Goal: Find specific page/section: Find specific page/section

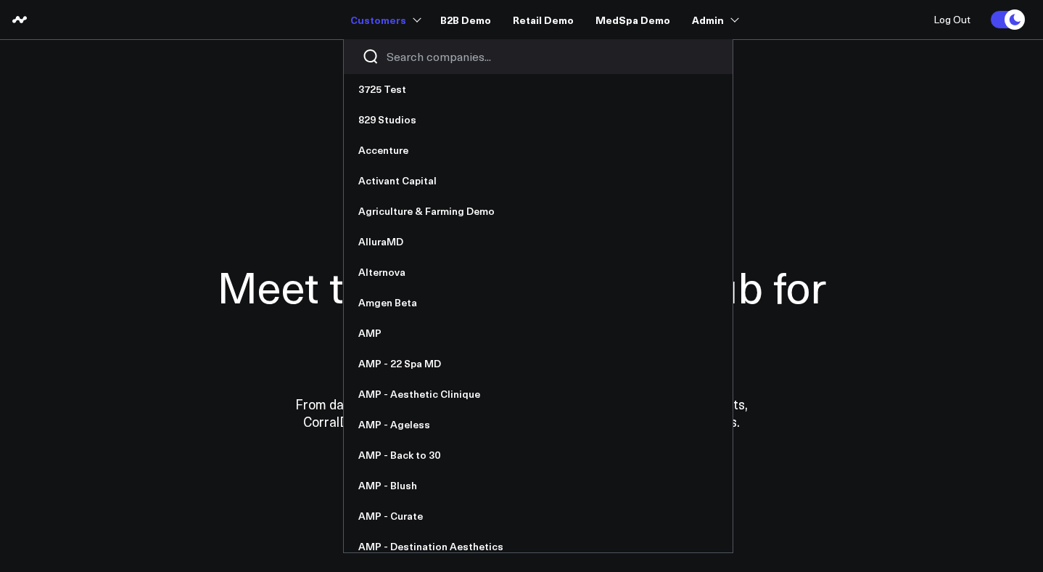
click at [445, 62] on input "Search companies input" at bounding box center [551, 57] width 328 height 16
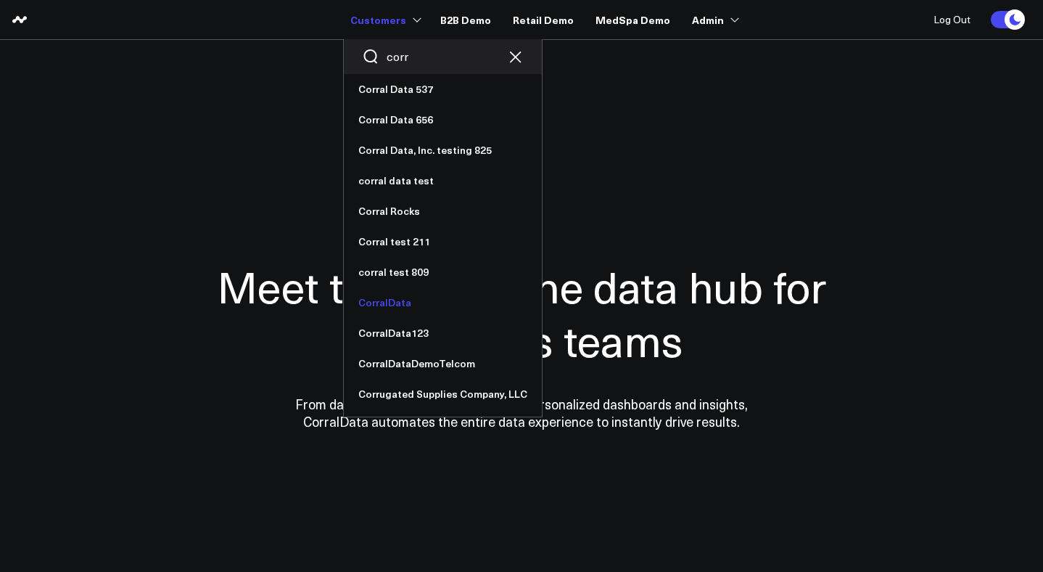
type input "corr"
click at [408, 298] on link "CorralData" at bounding box center [443, 302] width 198 height 30
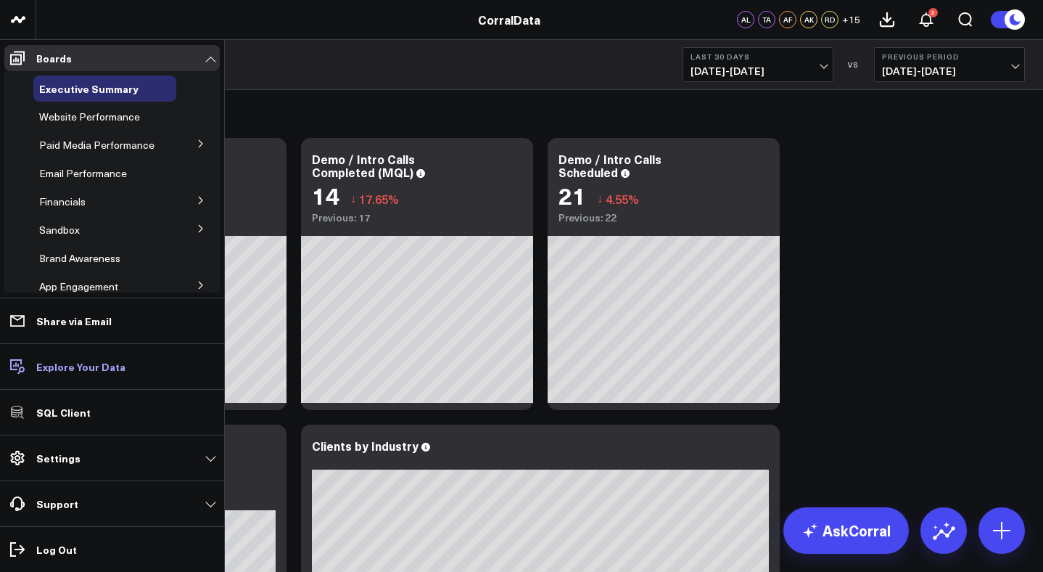
click at [89, 366] on p "Explore Your Data" at bounding box center [80, 367] width 89 height 12
